Goal: Navigation & Orientation: Find specific page/section

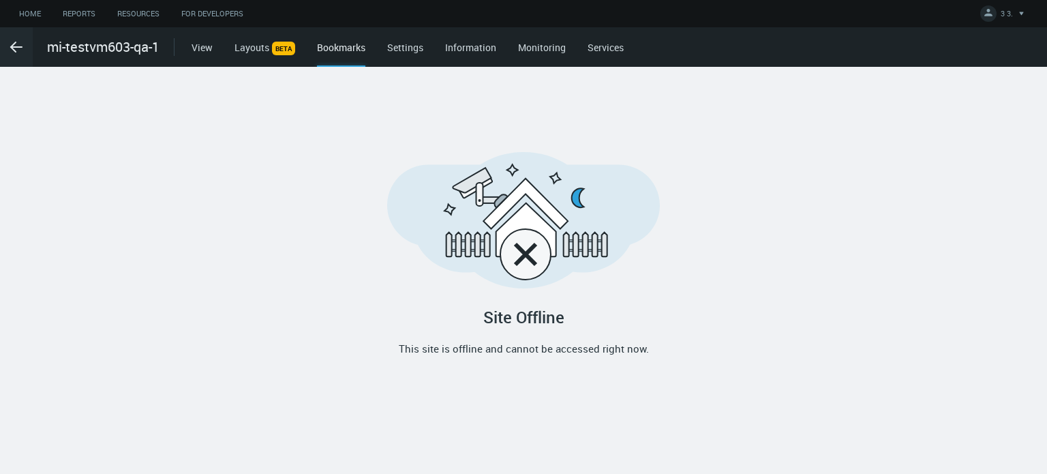
click at [400, 43] on link "Settings" at bounding box center [405, 47] width 36 height 13
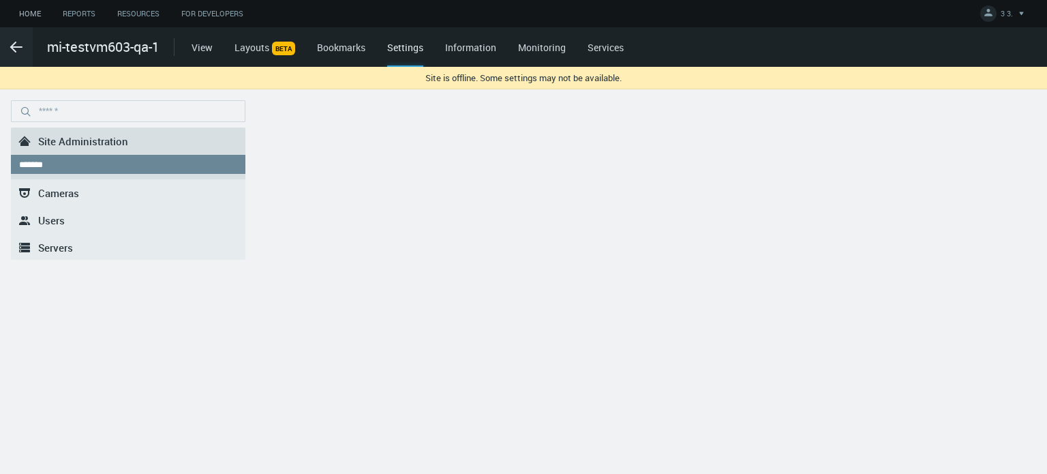
click at [31, 14] on link "Home" at bounding box center [30, 13] width 44 height 17
